Goal: Find specific page/section: Find specific page/section

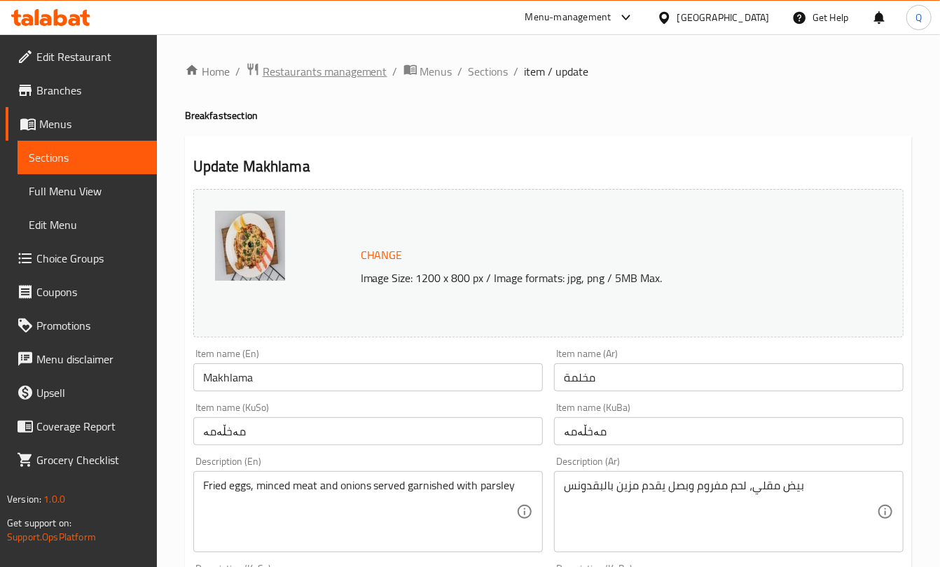
click at [270, 73] on span "Restaurants management" at bounding box center [325, 71] width 125 height 17
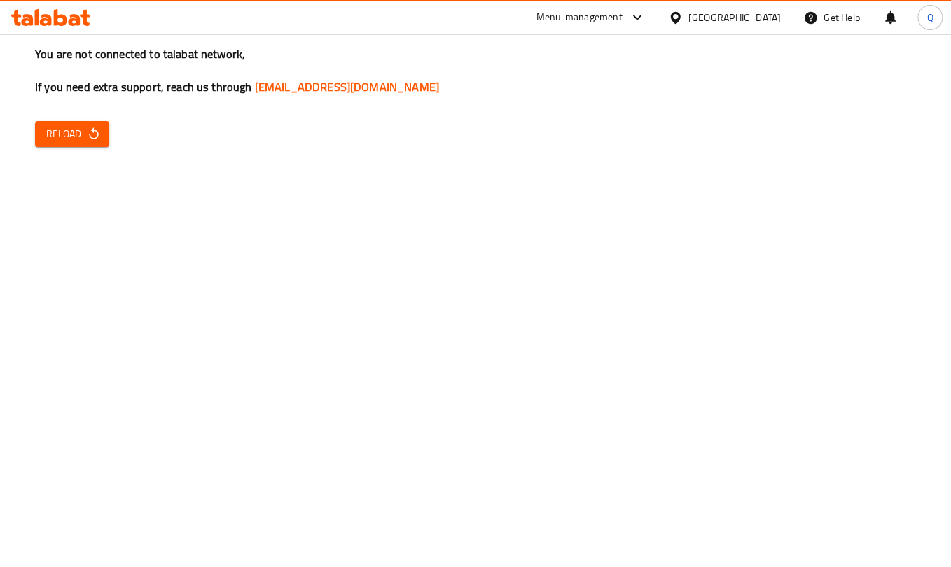
click at [93, 139] on icon "button" at bounding box center [94, 134] width 14 height 14
click at [91, 146] on button "Reload" at bounding box center [72, 134] width 74 height 26
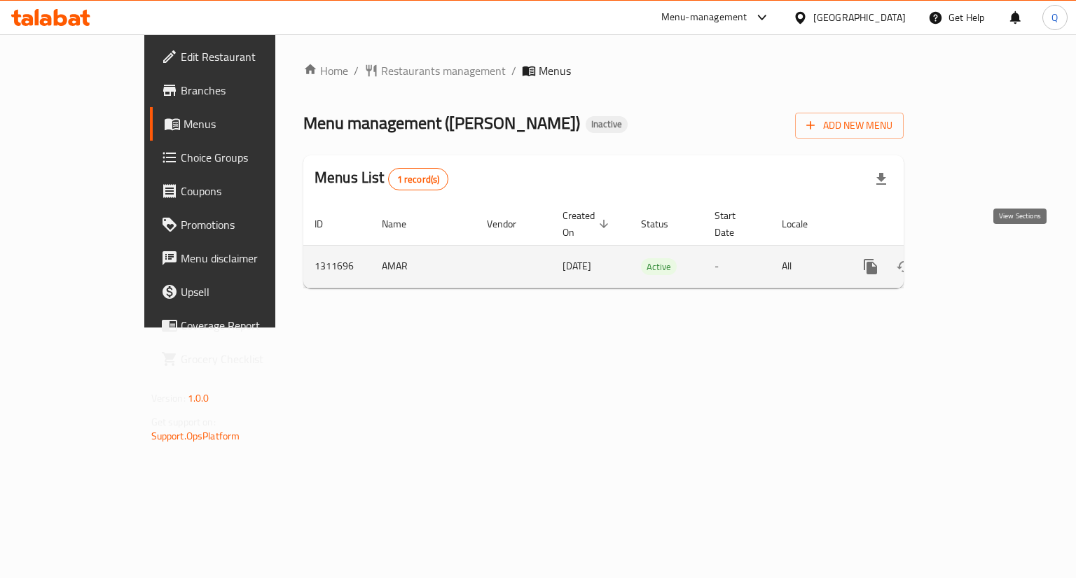
click at [980, 258] on icon "enhanced table" at bounding box center [971, 266] width 17 height 17
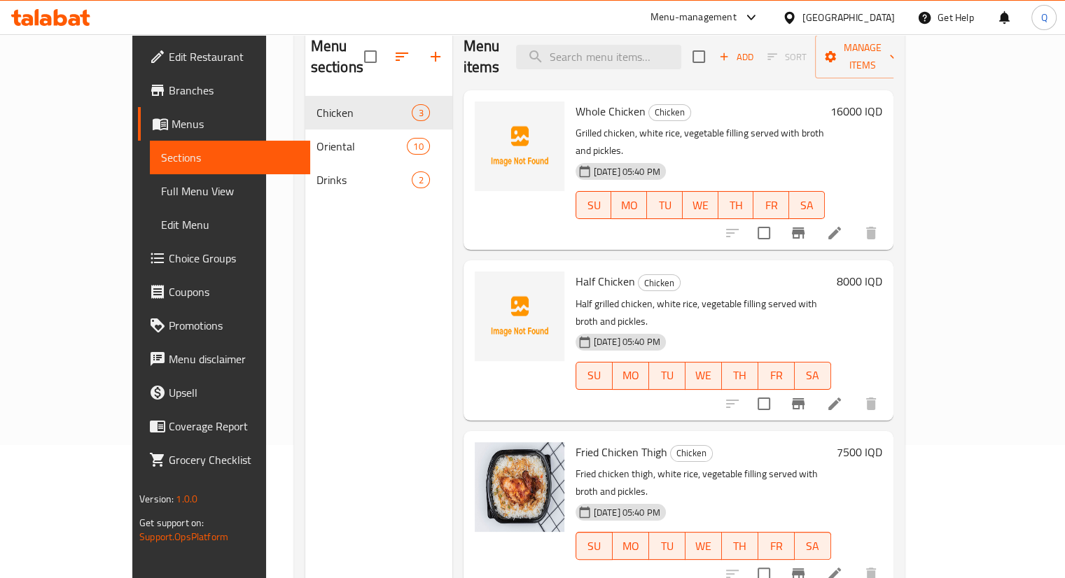
scroll to position [134, 0]
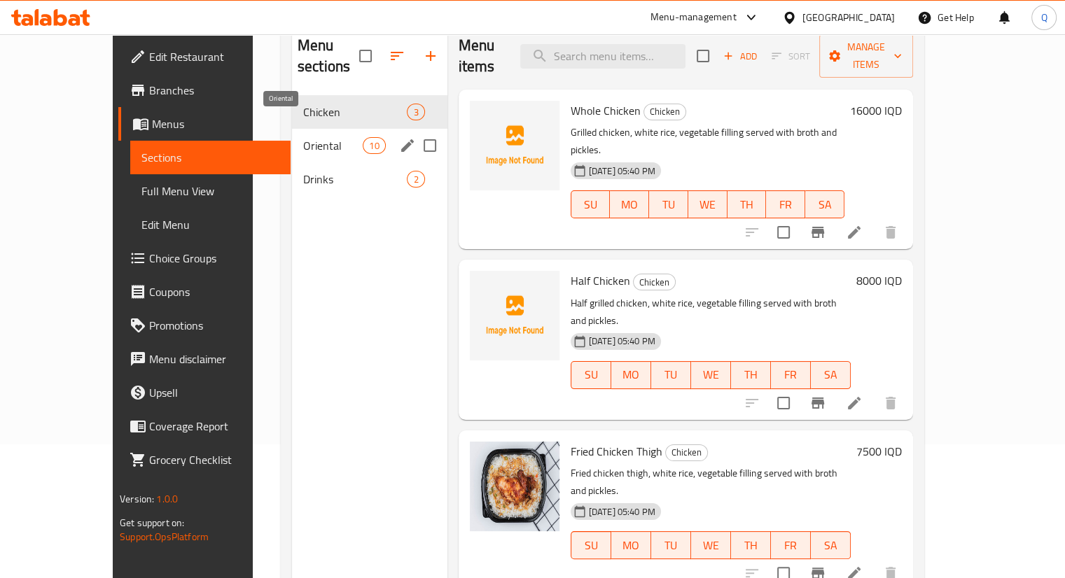
click at [303, 137] on span "Oriental" at bounding box center [333, 145] width 60 height 17
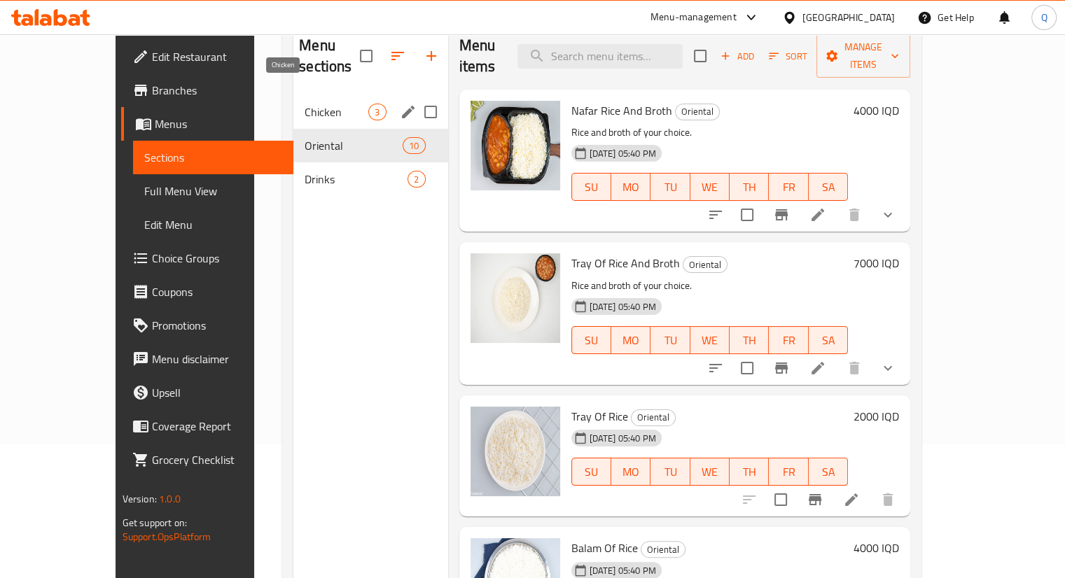
click at [305, 104] on span "Chicken" at bounding box center [337, 112] width 64 height 17
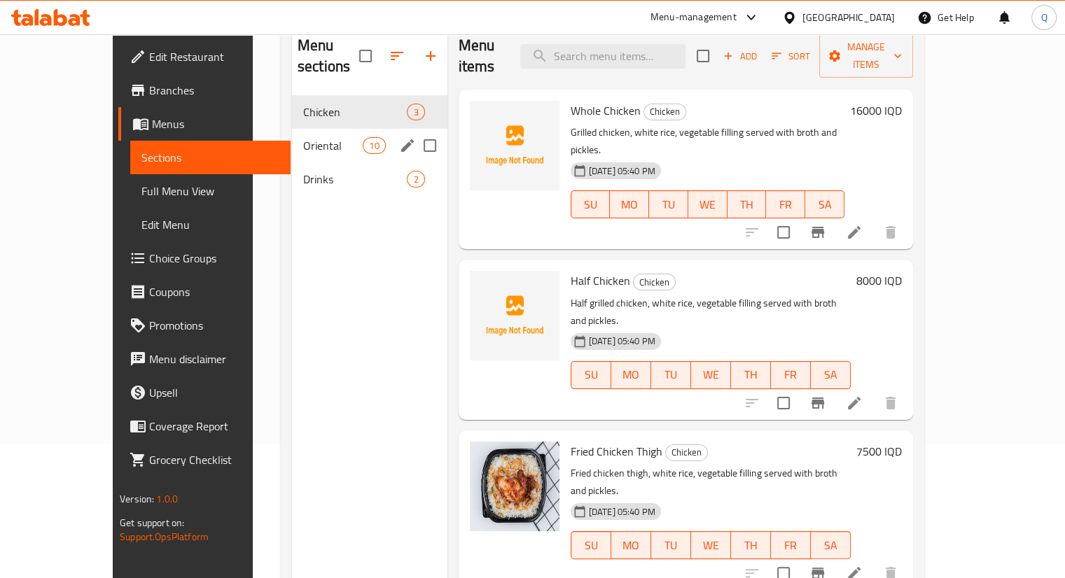
click at [292, 129] on div "Oriental 10" at bounding box center [369, 146] width 155 height 34
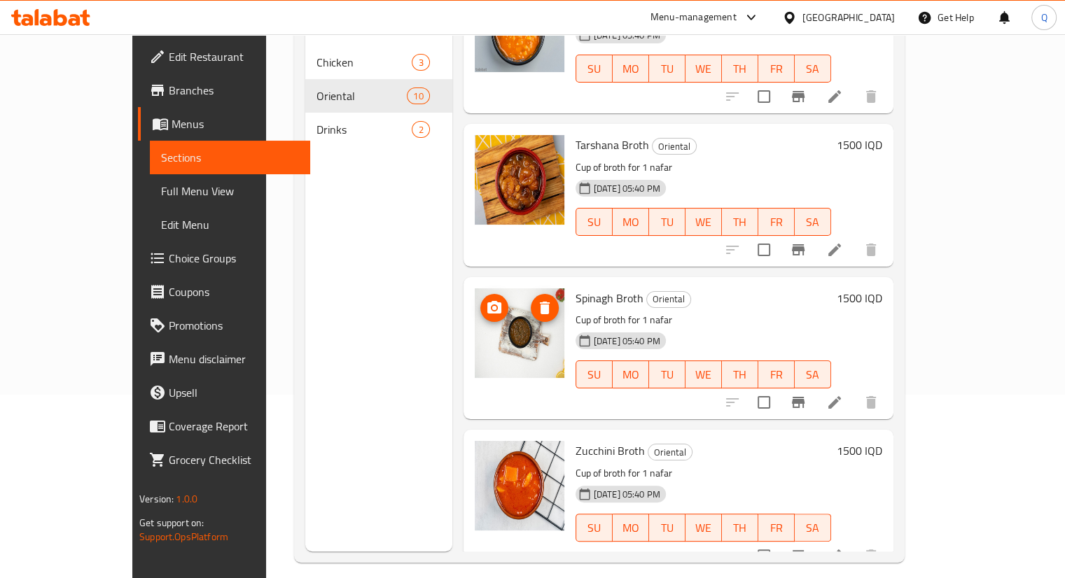
scroll to position [196, 0]
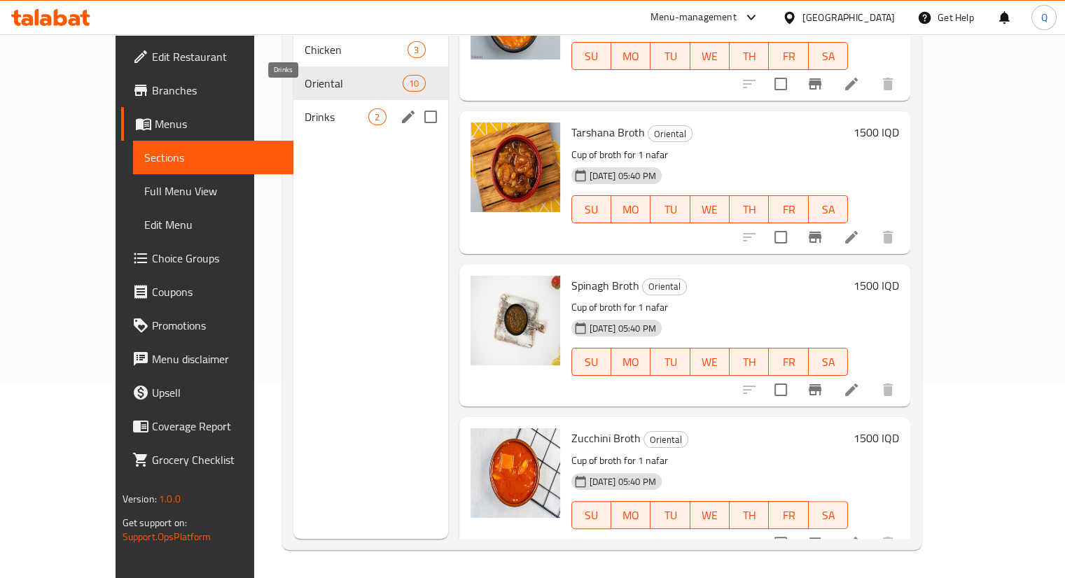
click at [305, 109] on span "Drinks" at bounding box center [337, 117] width 64 height 17
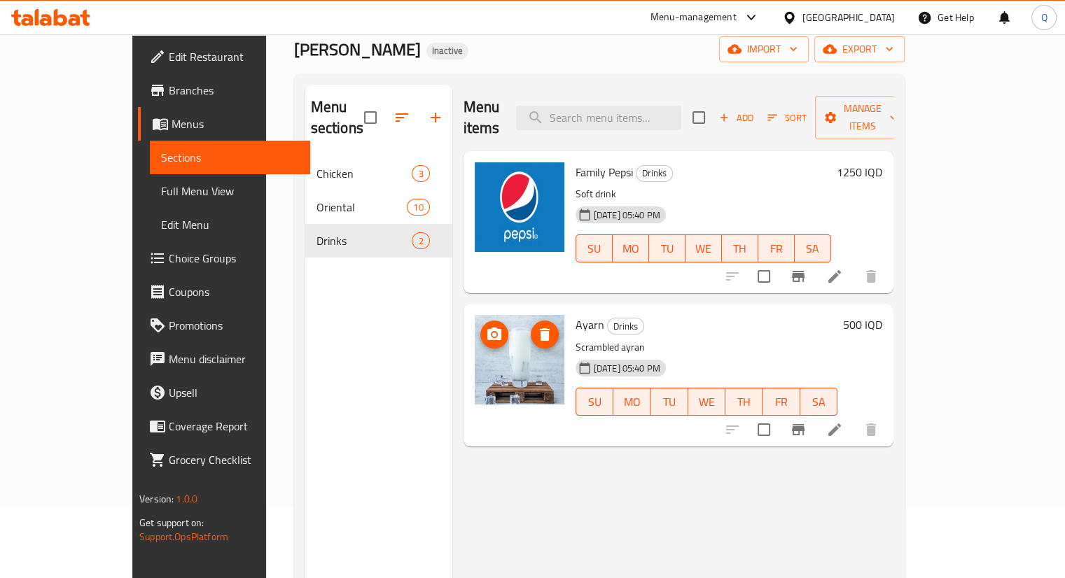
scroll to position [64, 0]
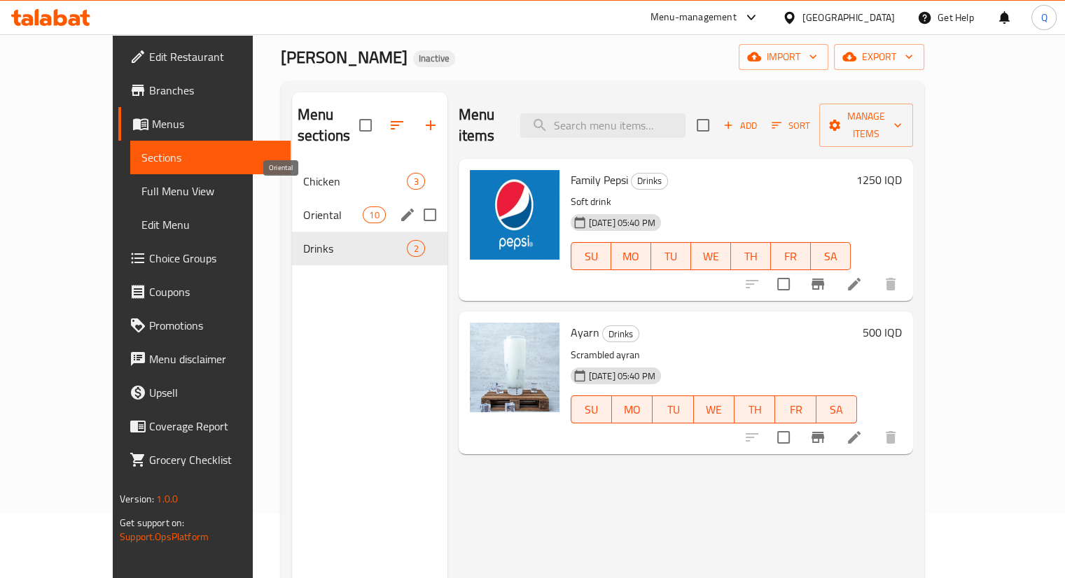
click at [303, 207] on span "Oriental" at bounding box center [333, 215] width 60 height 17
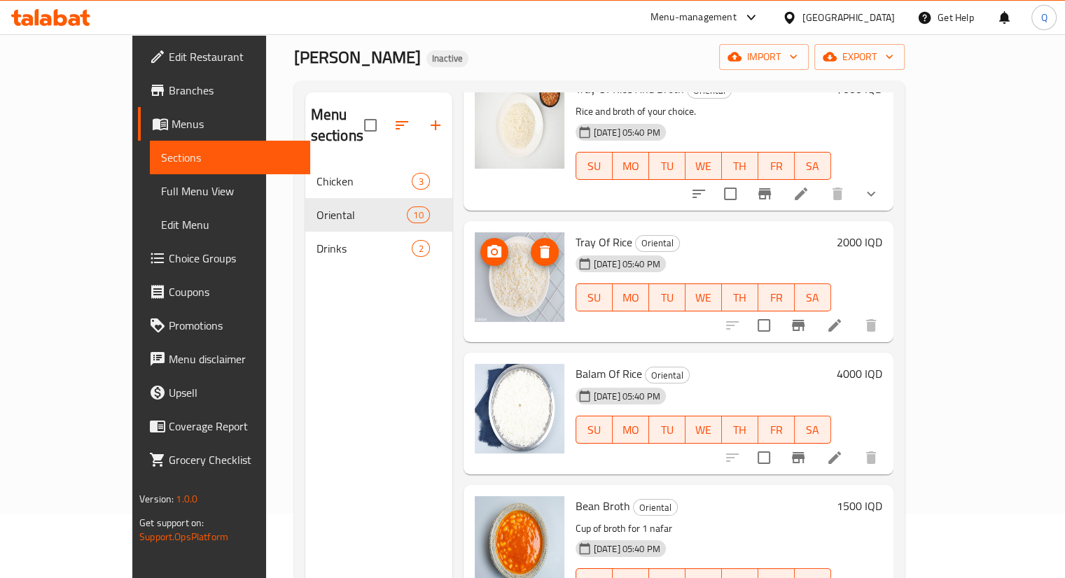
scroll to position [243, 0]
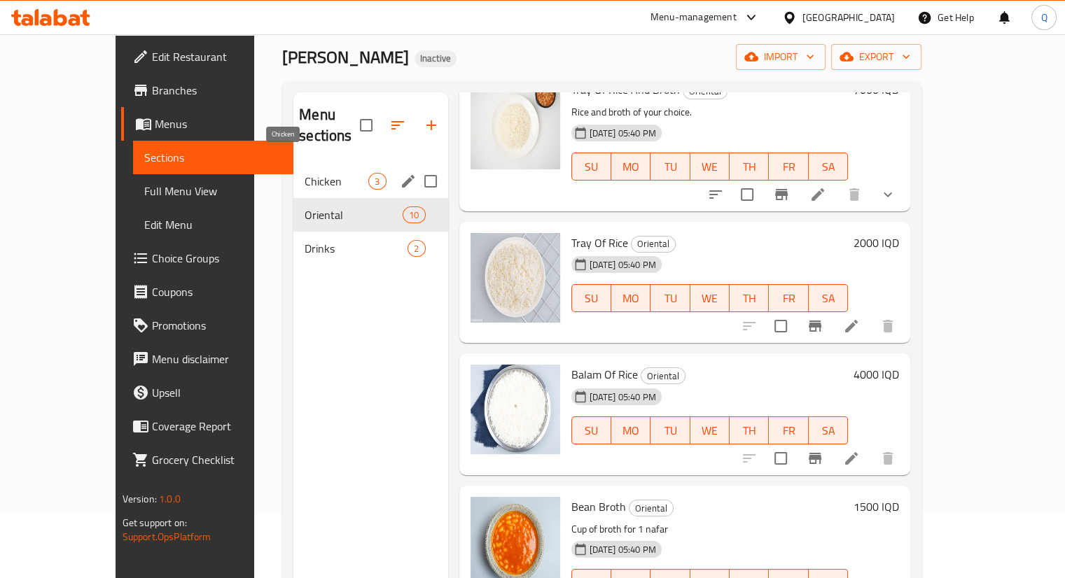
click at [305, 173] on span "Chicken" at bounding box center [337, 181] width 64 height 17
